Goal: Submit feedback/report problem: Submit feedback/report problem

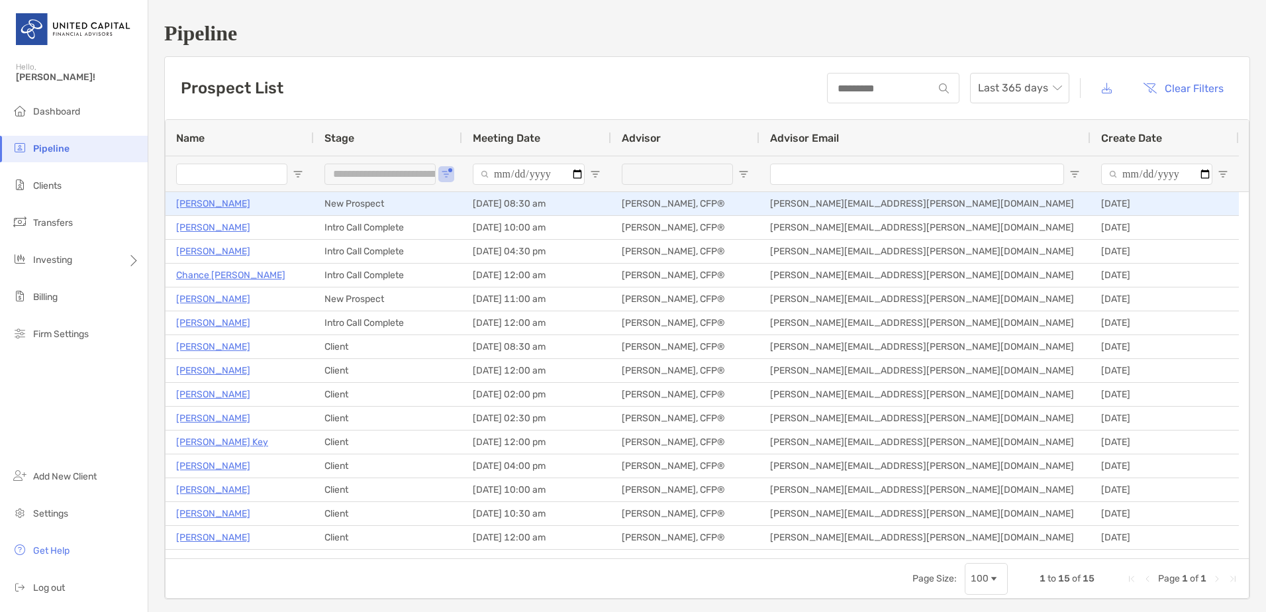
drag, startPoint x: 0, startPoint y: 0, endPoint x: 187, endPoint y: 197, distance: 271.1
click at [187, 197] on p "[PERSON_NAME]" at bounding box center [213, 203] width 74 height 17
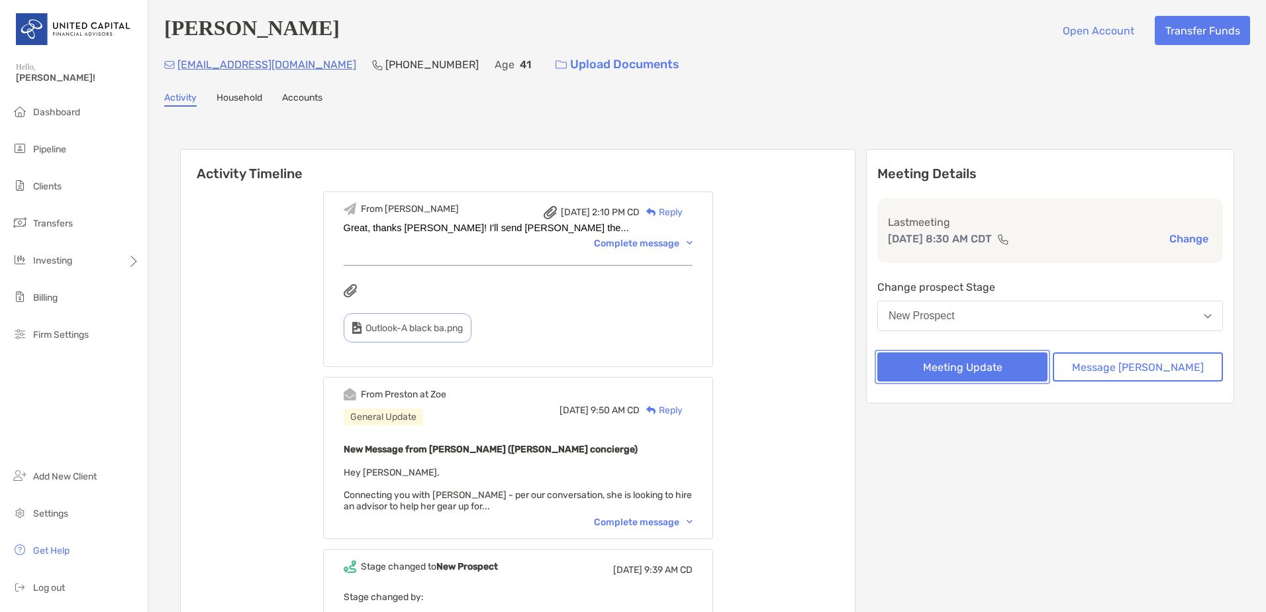
click at [1037, 371] on button "Meeting Update" at bounding box center [962, 366] width 170 height 29
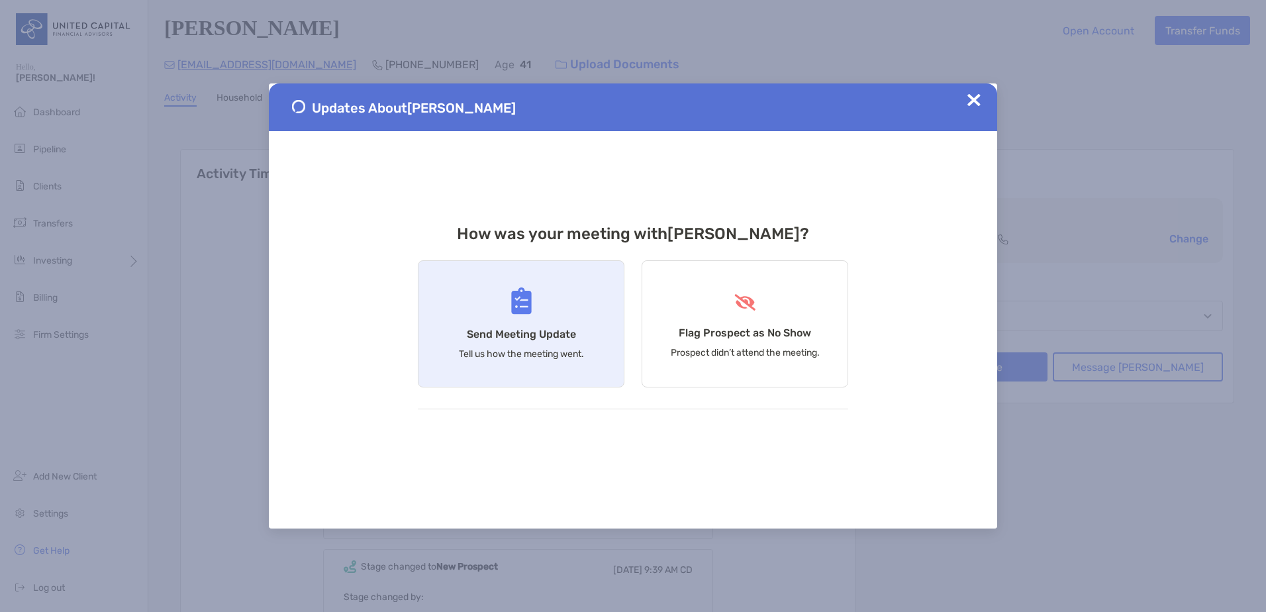
click at [559, 316] on div "Send Meeting Update Tell us how the meeting went." at bounding box center [521, 323] width 207 height 127
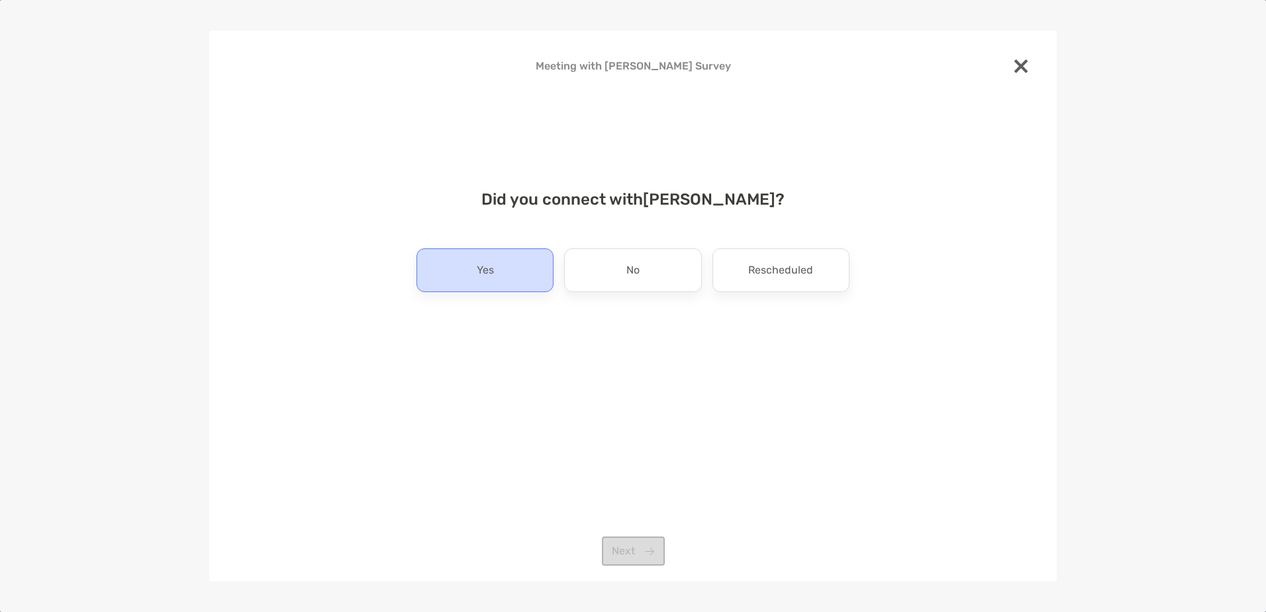
click at [532, 273] on div "Yes" at bounding box center [484, 270] width 137 height 44
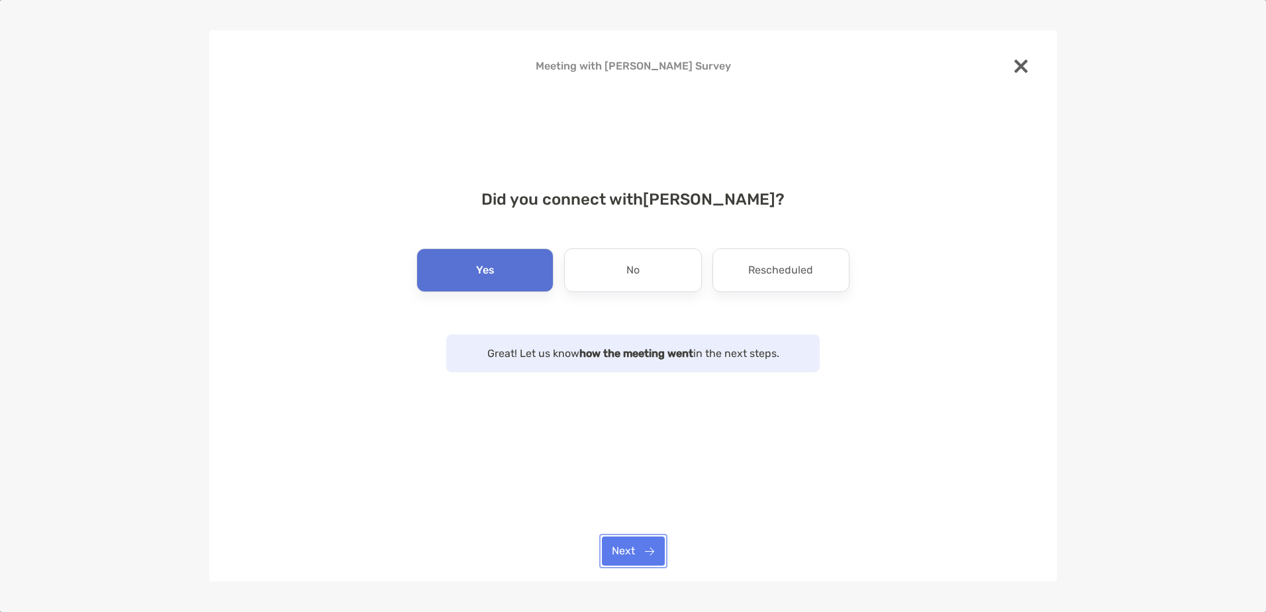
click at [653, 563] on button "Next" at bounding box center [633, 550] width 63 height 29
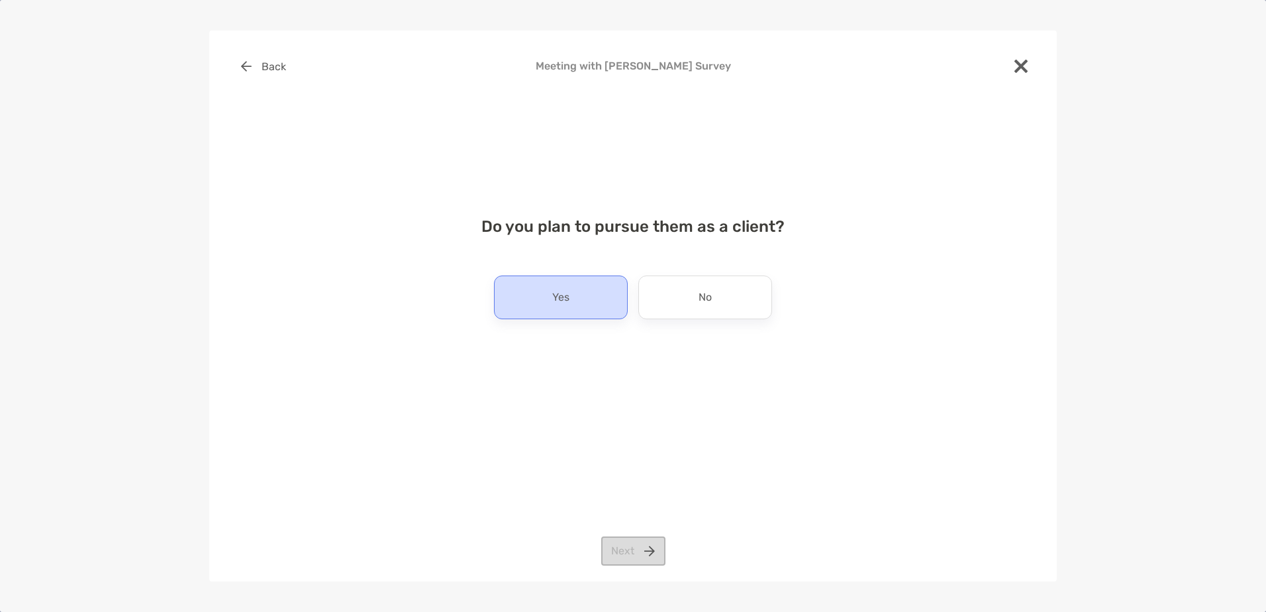
click at [569, 277] on div "Yes" at bounding box center [561, 297] width 134 height 44
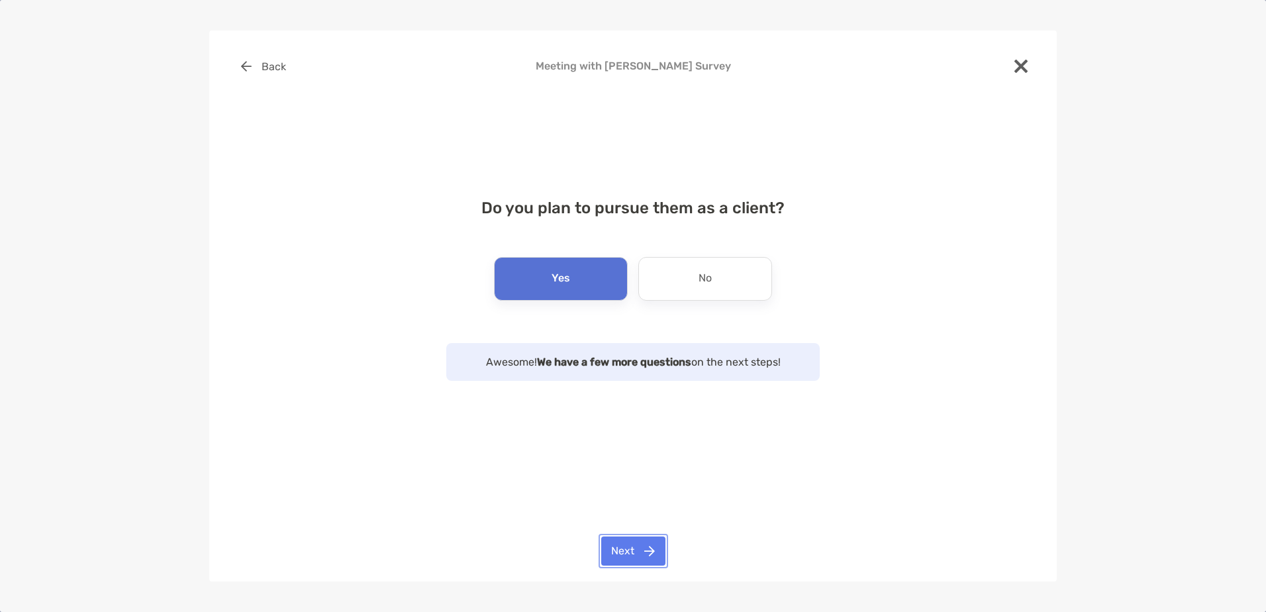
click at [657, 564] on button "Next" at bounding box center [633, 550] width 64 height 29
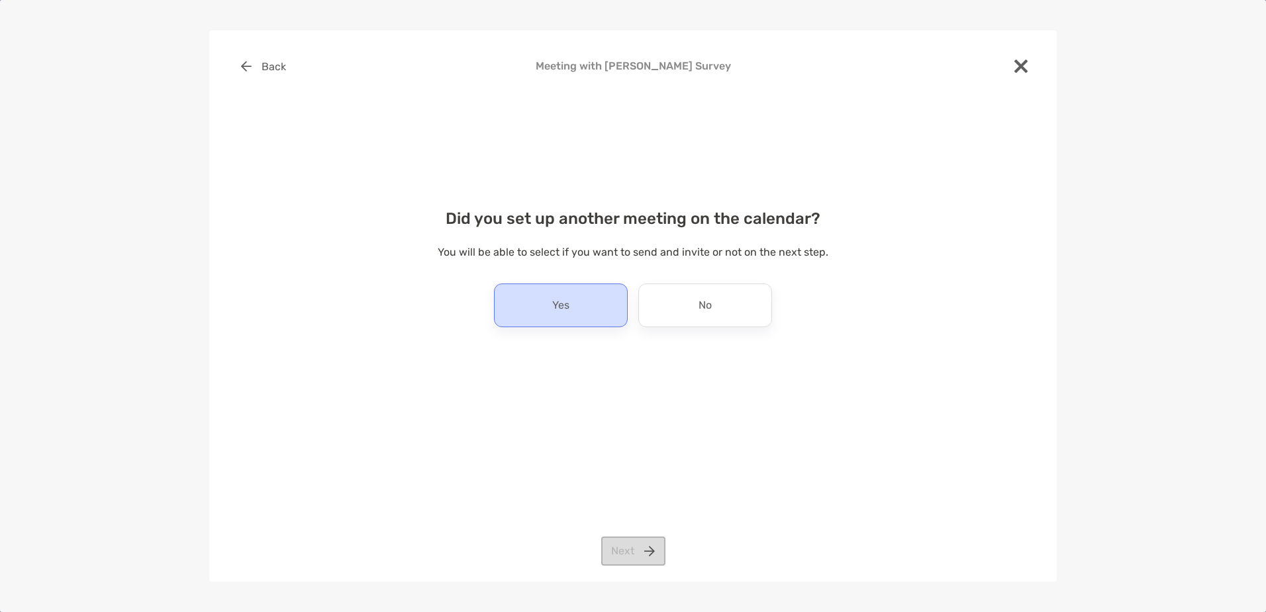
click at [594, 306] on div "Yes" at bounding box center [561, 305] width 134 height 44
click at [628, 551] on button "Next" at bounding box center [633, 550] width 64 height 29
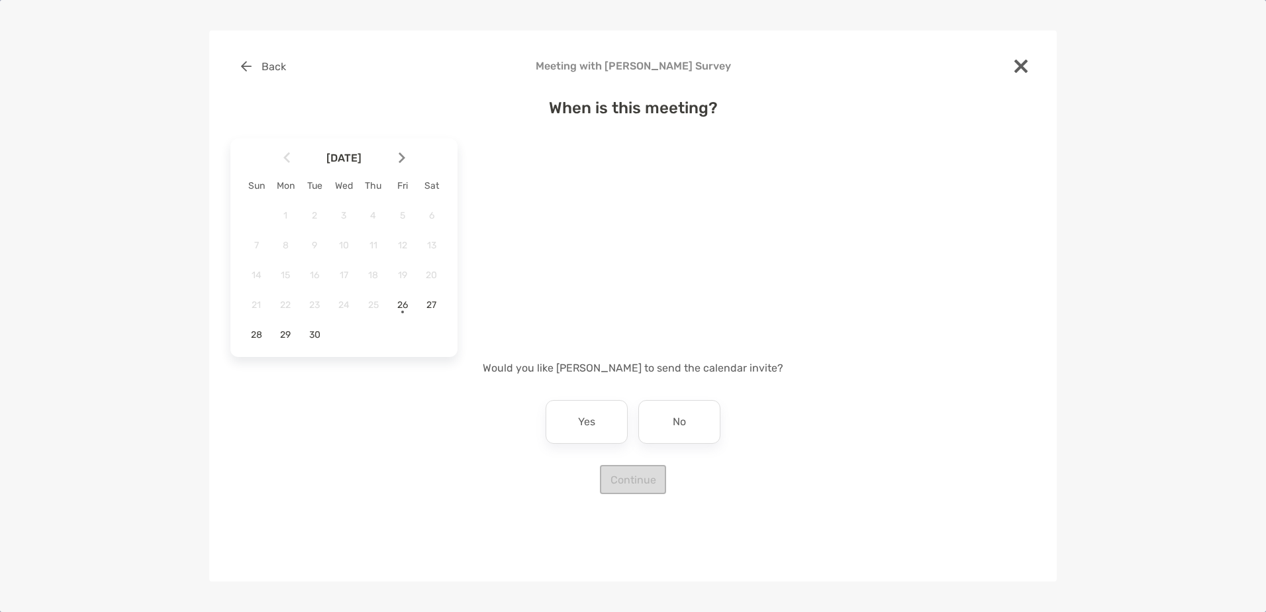
click at [408, 153] on div at bounding box center [407, 157] width 23 height 29
click at [381, 242] on span "9" at bounding box center [373, 245] width 23 height 11
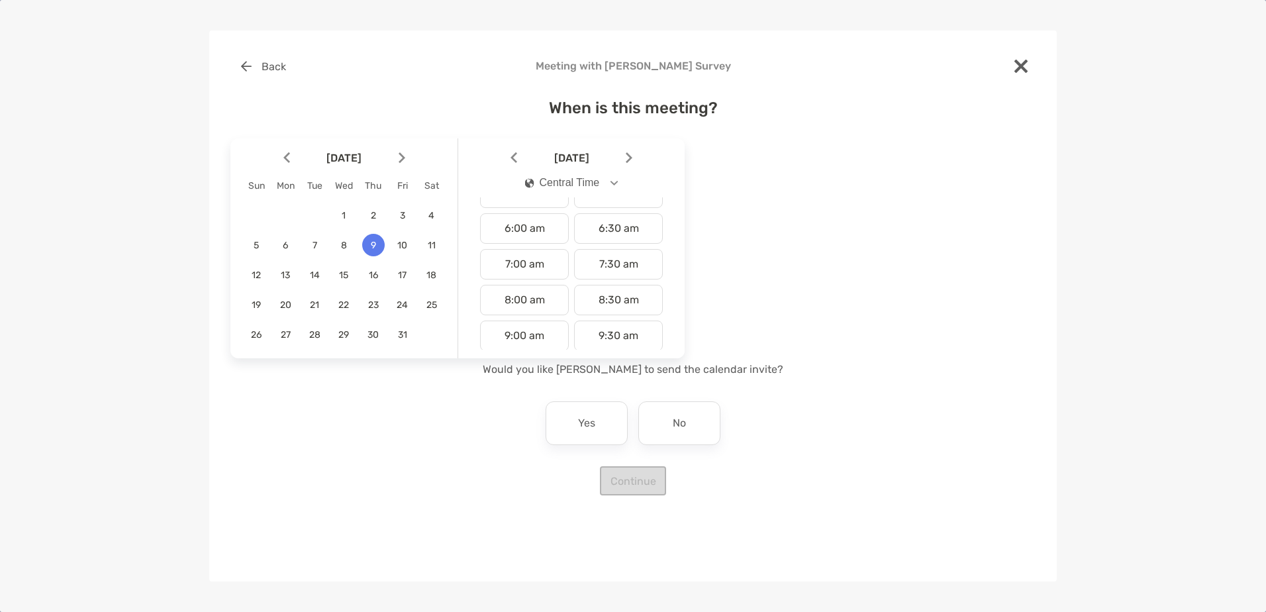
scroll to position [331, 0]
click at [548, 244] on div "10:00 am" at bounding box center [524, 239] width 89 height 30
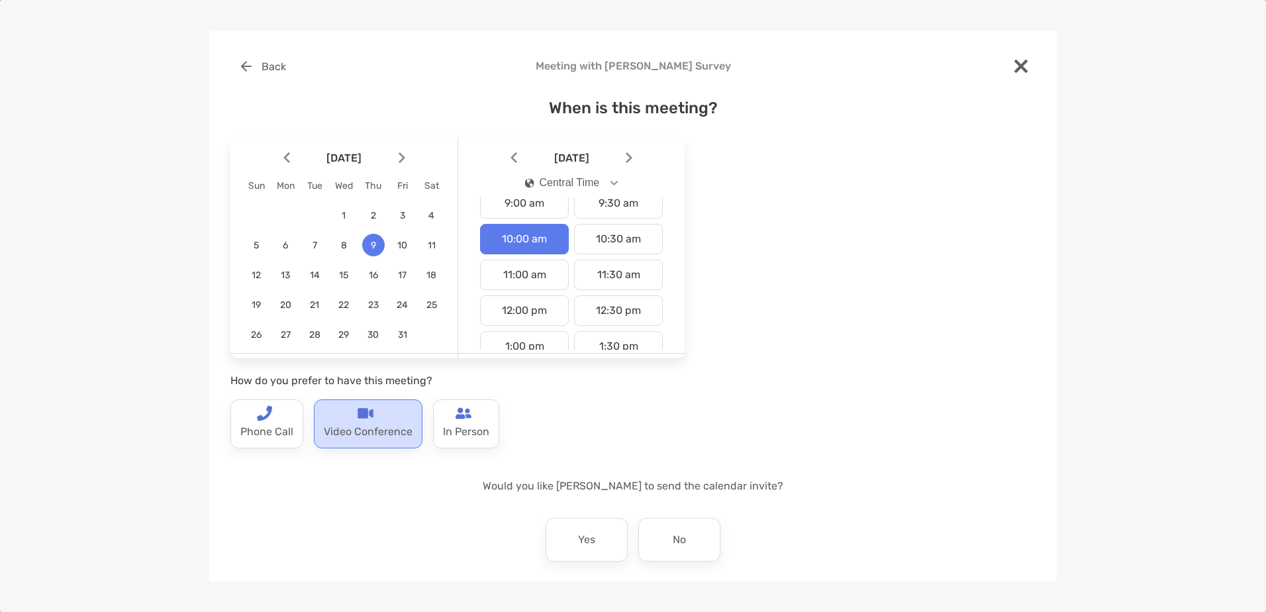
click at [344, 440] on p "Video Conference" at bounding box center [368, 431] width 89 height 21
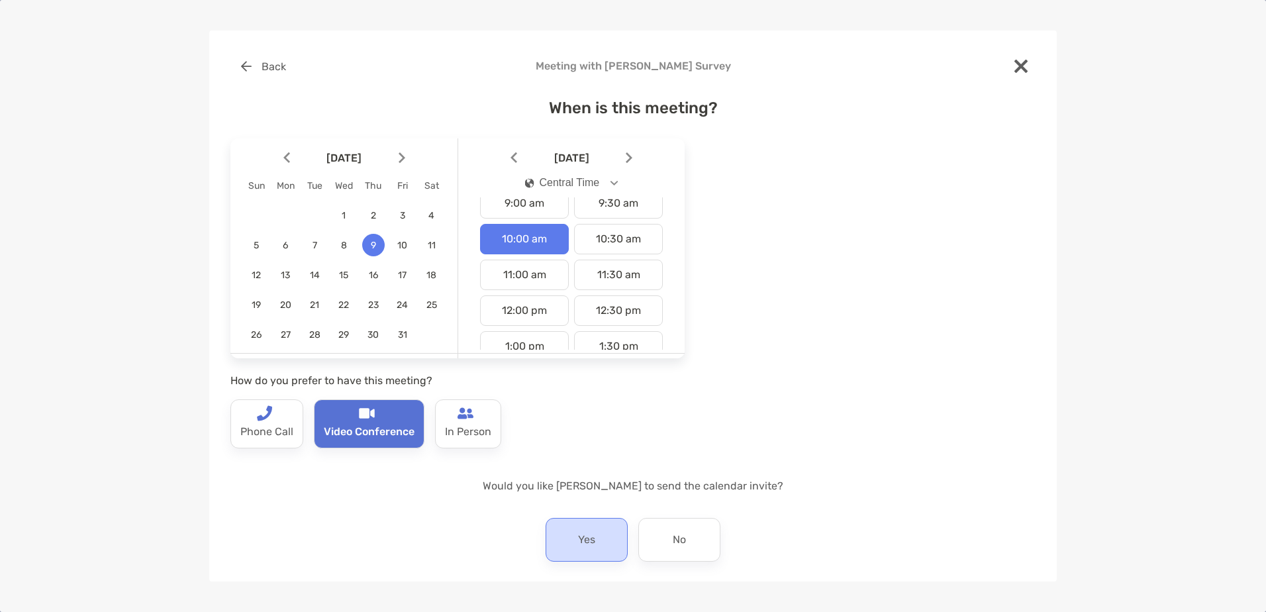
click at [581, 538] on p "Yes" at bounding box center [586, 539] width 17 height 21
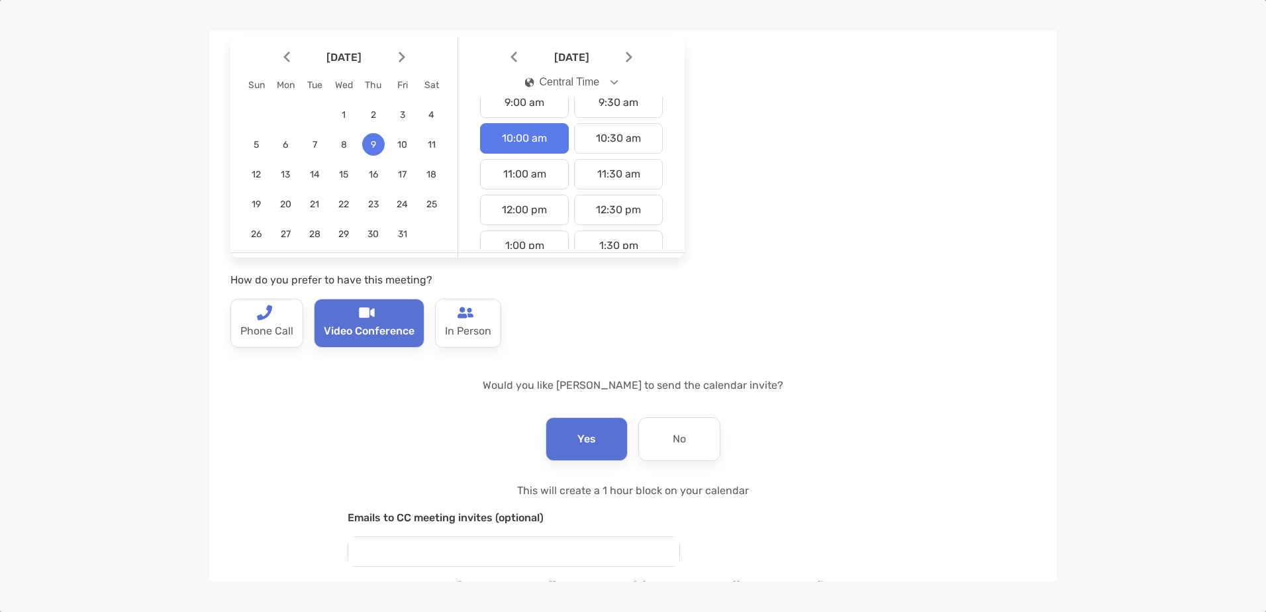
scroll to position [195, 0]
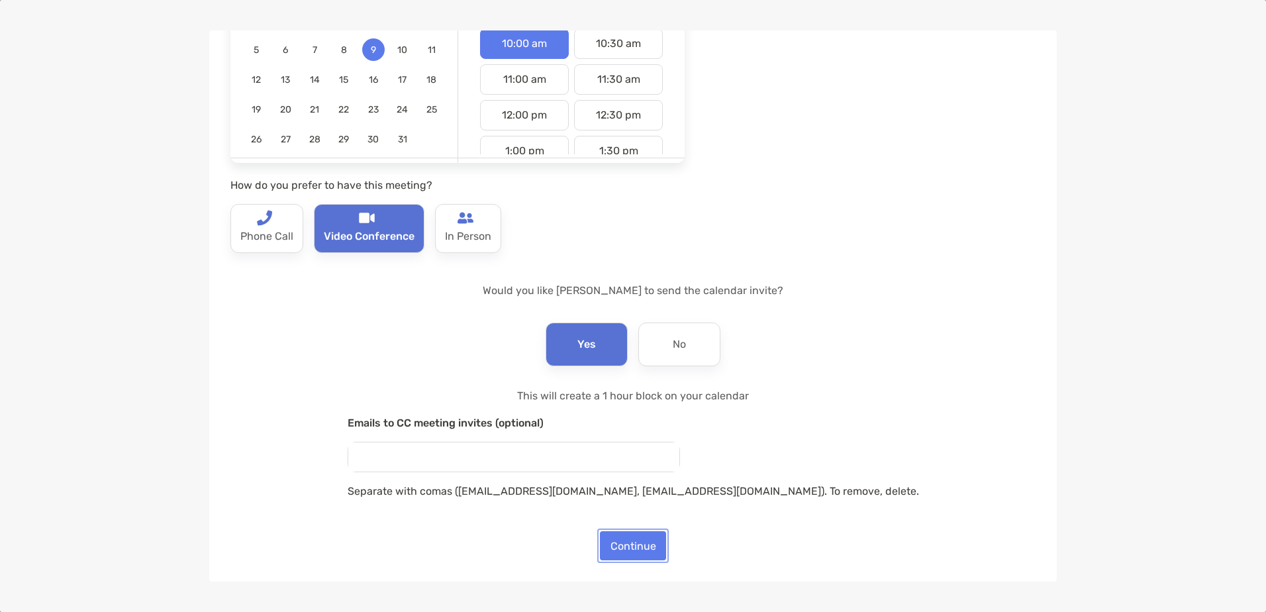
click at [614, 543] on button "Continue" at bounding box center [633, 545] width 66 height 29
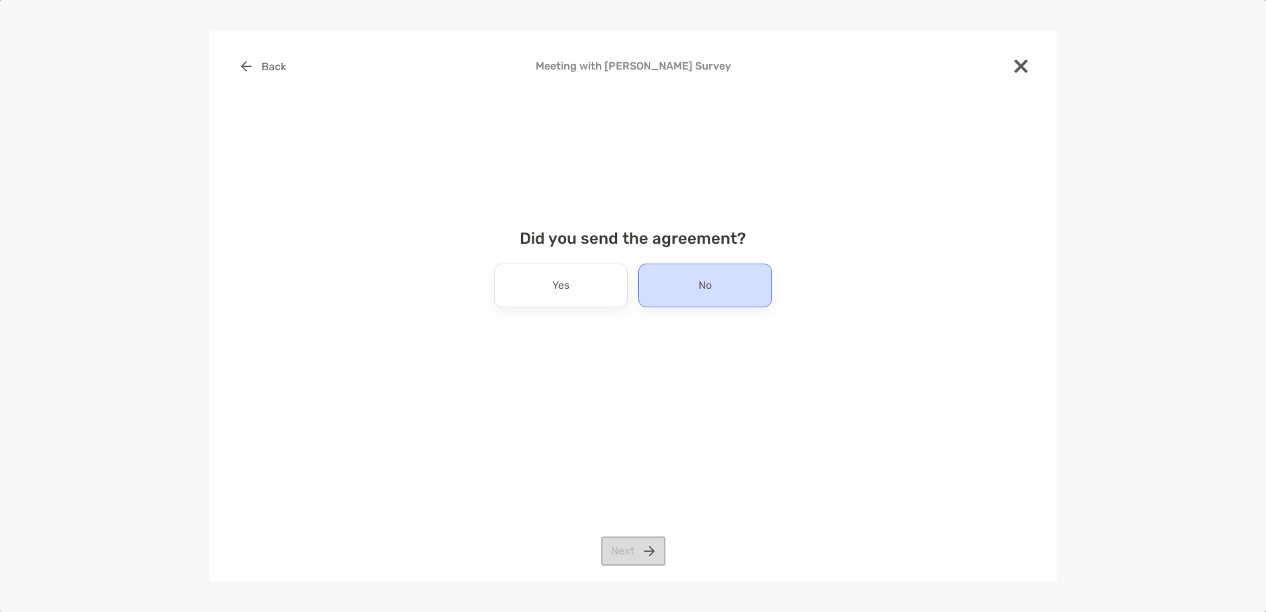
click at [695, 286] on div "No" at bounding box center [705, 285] width 134 height 44
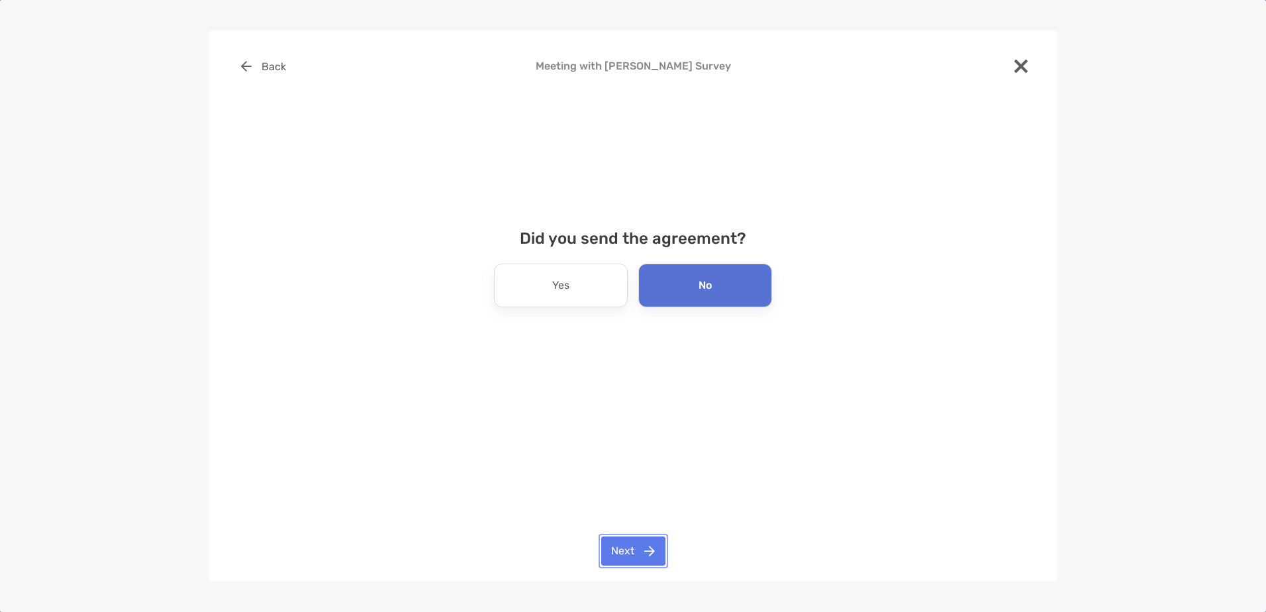
click at [644, 551] on button "Next" at bounding box center [633, 550] width 64 height 29
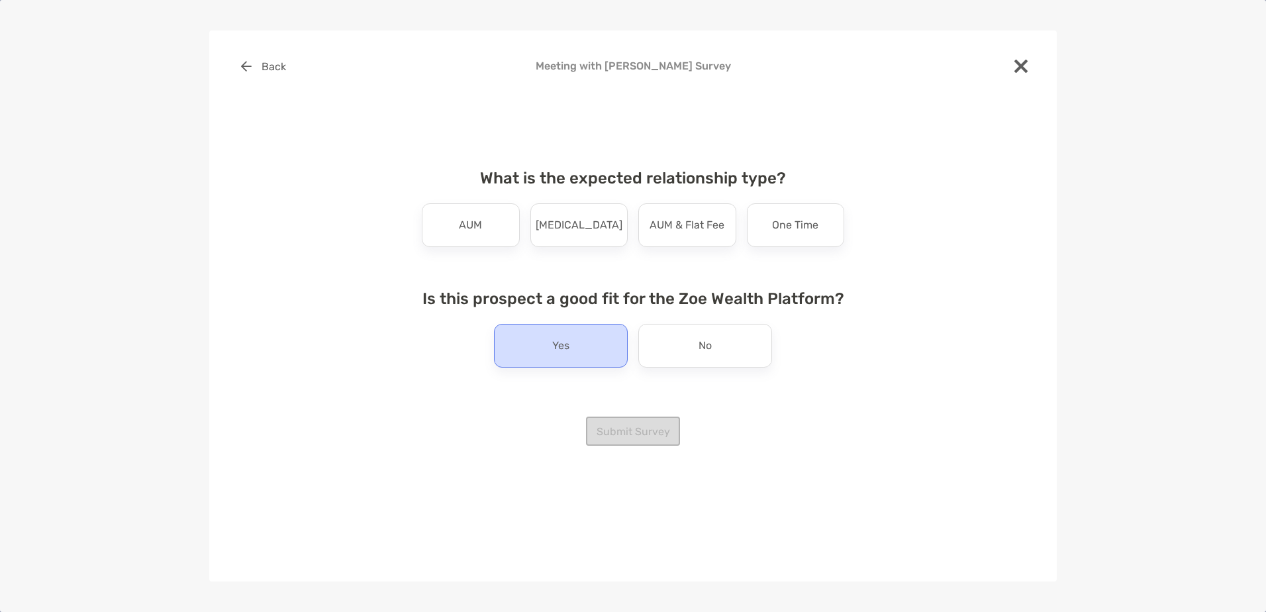
click at [571, 365] on div "Yes" at bounding box center [561, 346] width 134 height 44
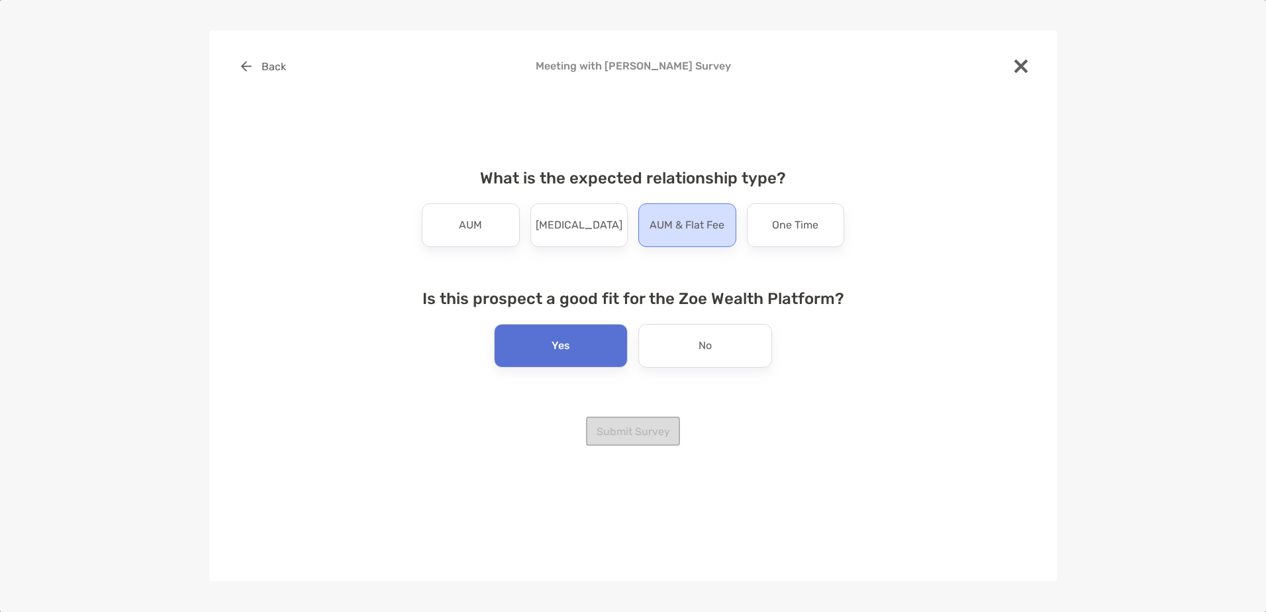
click at [709, 219] on p "AUM & Flat Fee" at bounding box center [686, 224] width 75 height 21
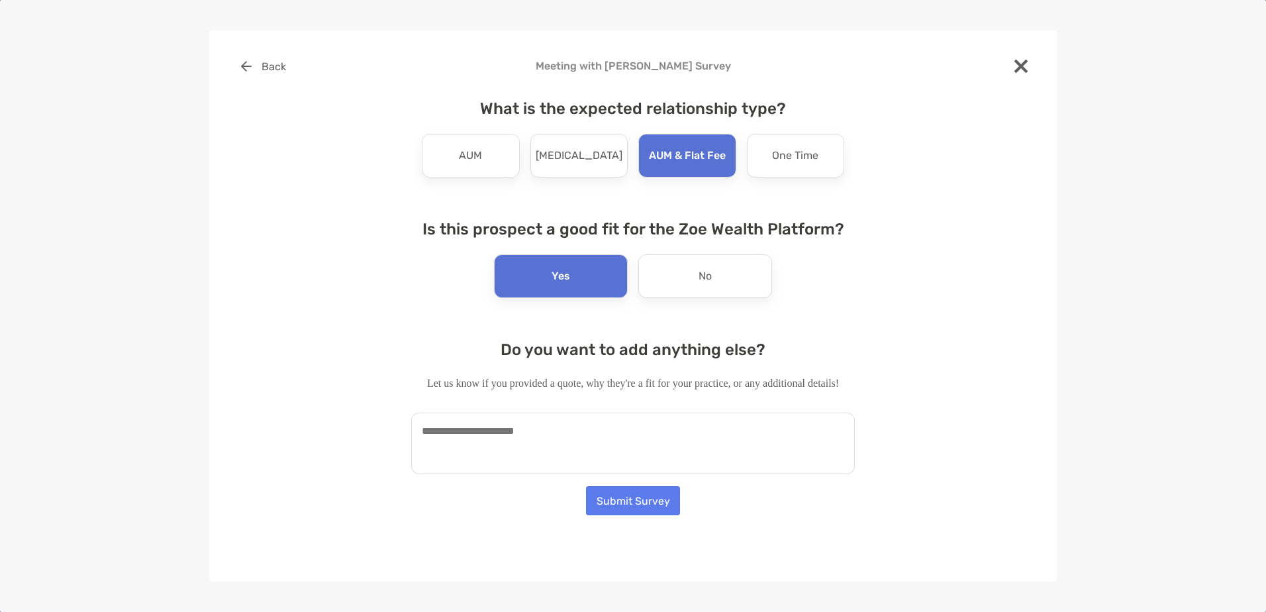
click at [556, 462] on textarea at bounding box center [633, 443] width 444 height 62
type textarea "*"
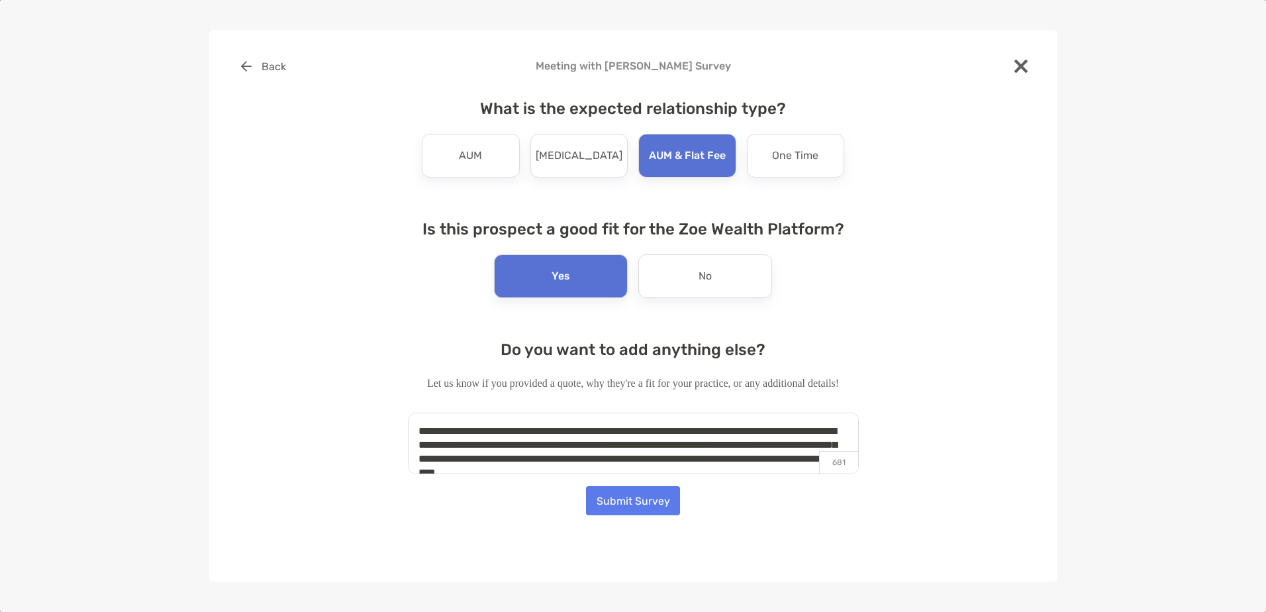
click at [788, 442] on textarea "**********" at bounding box center [633, 443] width 451 height 62
type textarea "**********"
click at [612, 500] on button "Submit Survey" at bounding box center [633, 500] width 94 height 29
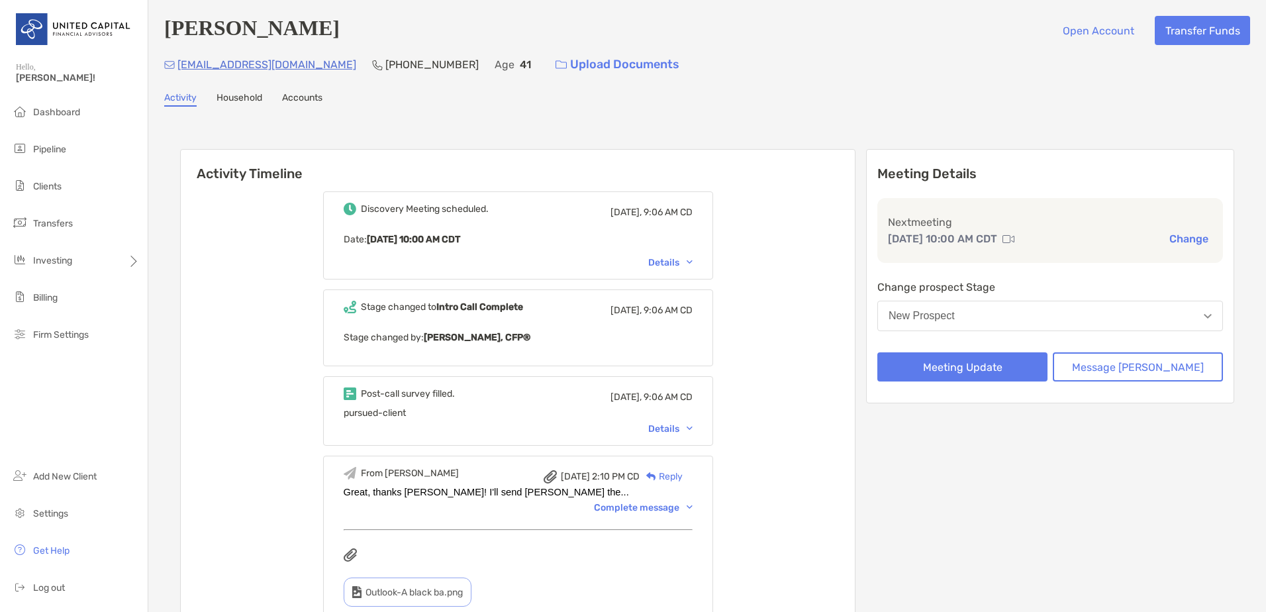
click at [685, 261] on div "Details" at bounding box center [670, 262] width 44 height 11
